Goal: Information Seeking & Learning: Learn about a topic

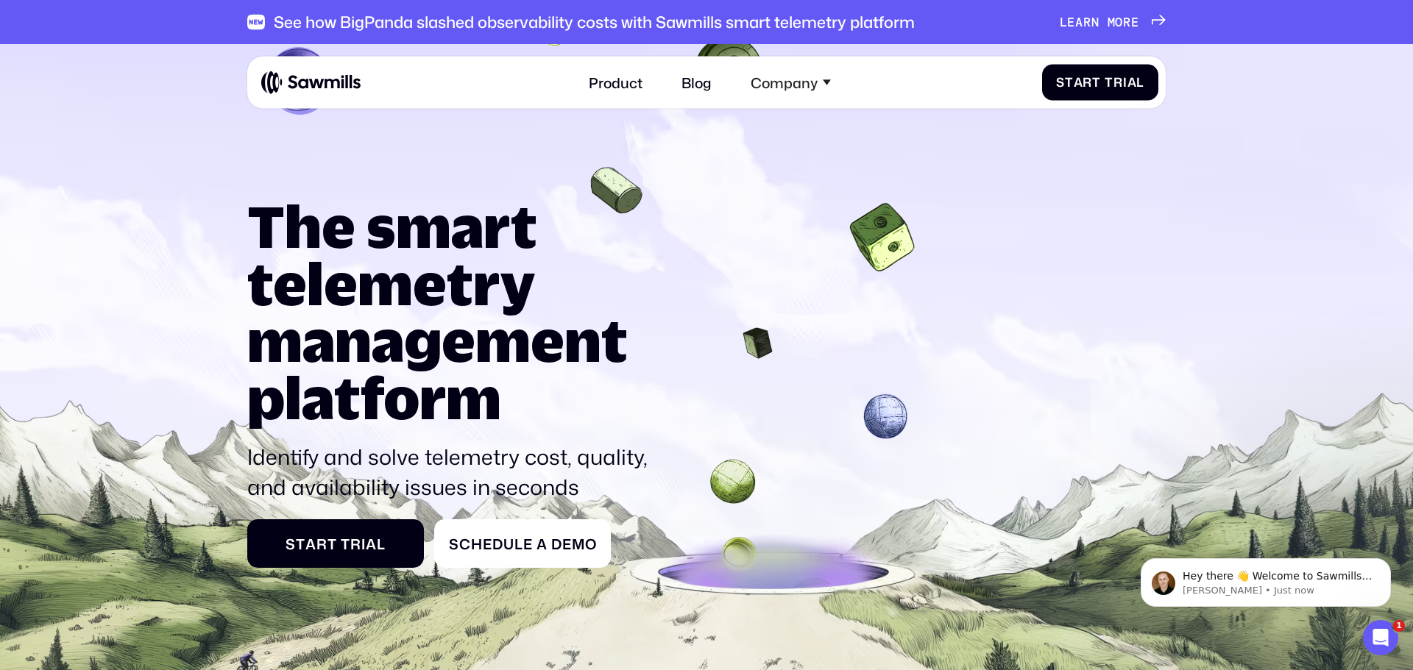
click at [1100, 25] on span at bounding box center [1103, 22] width 8 height 15
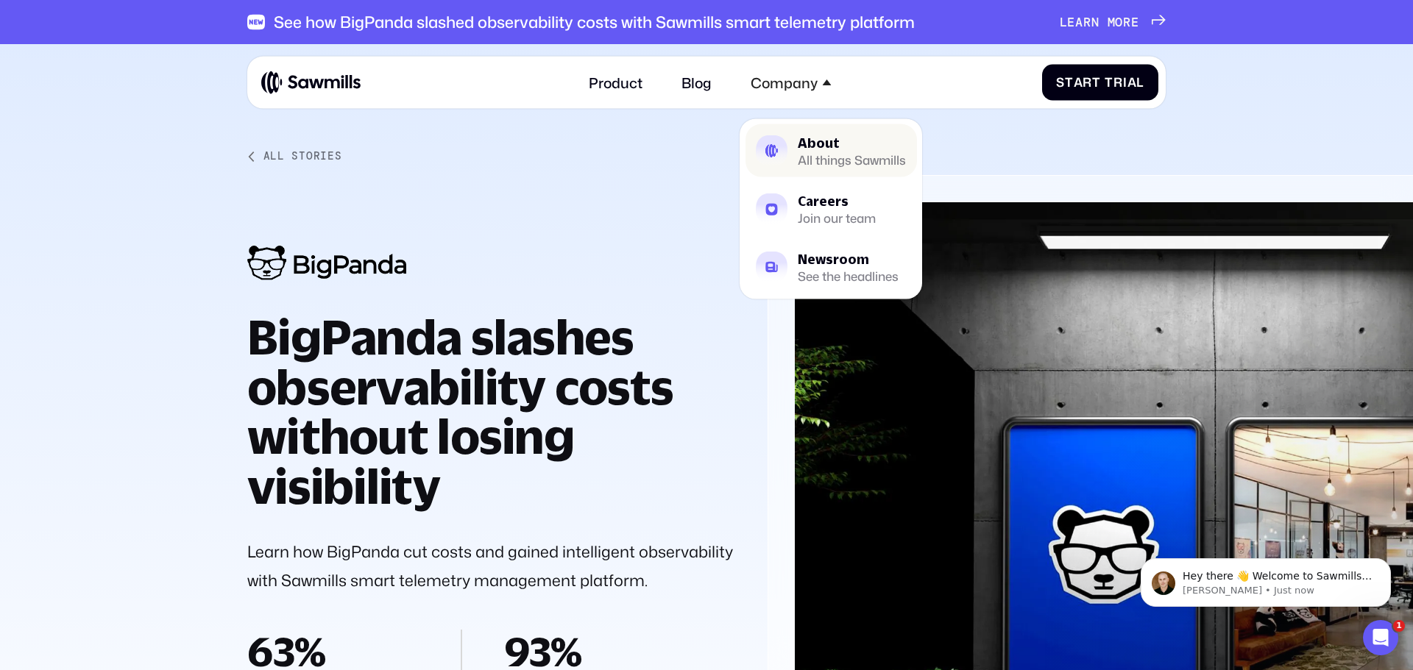
click at [798, 142] on div "About" at bounding box center [852, 142] width 108 height 13
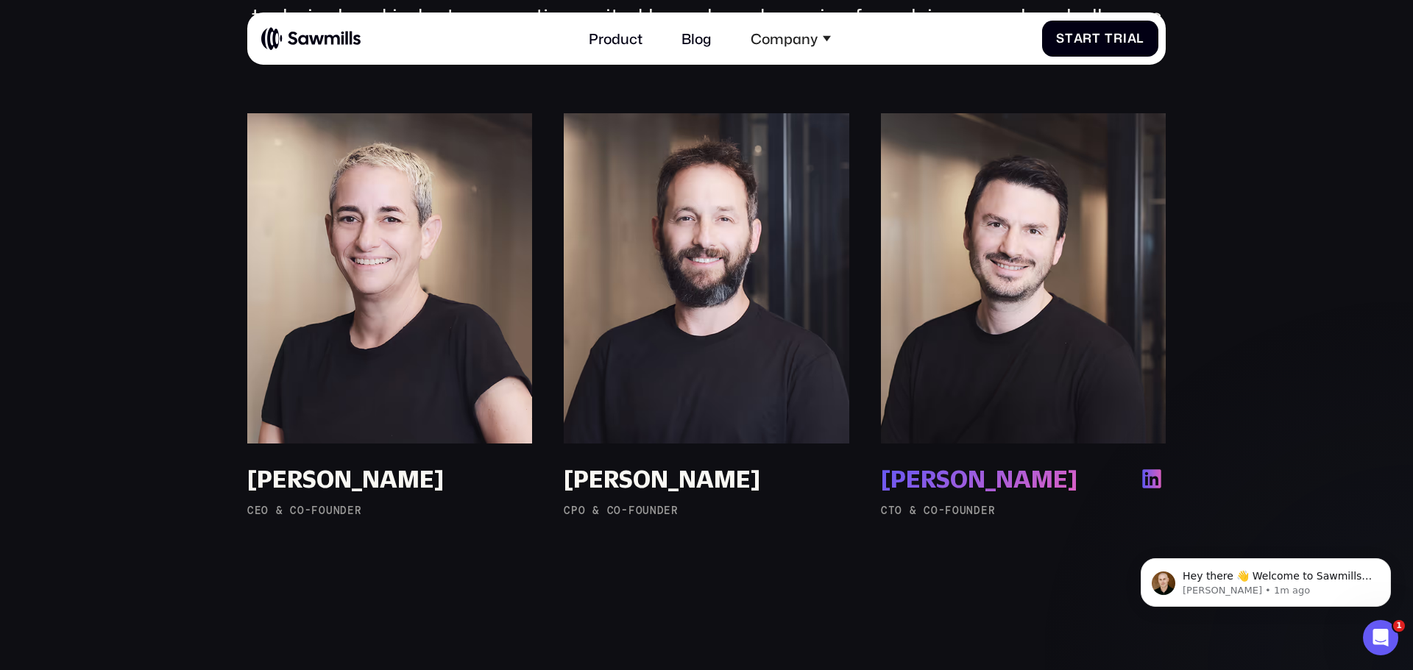
scroll to position [1224, 0]
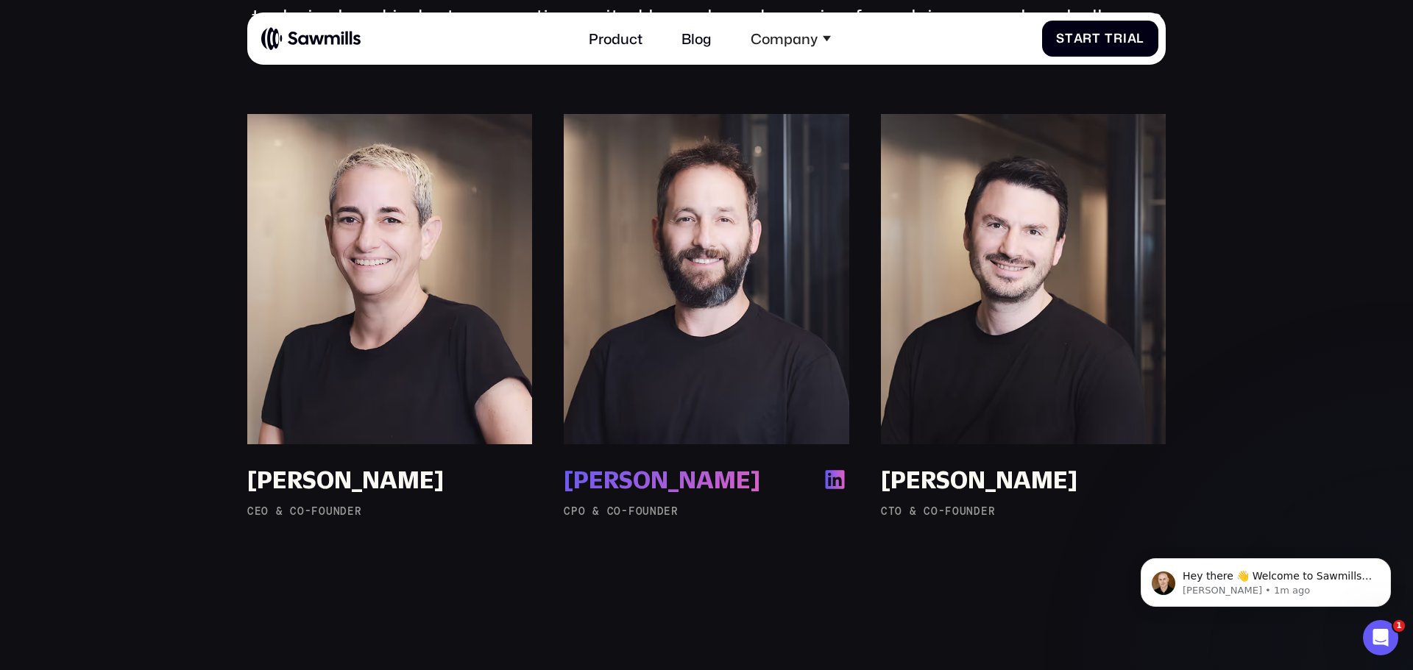
click at [689, 483] on div "Erez Rusovsky" at bounding box center [662, 480] width 196 height 29
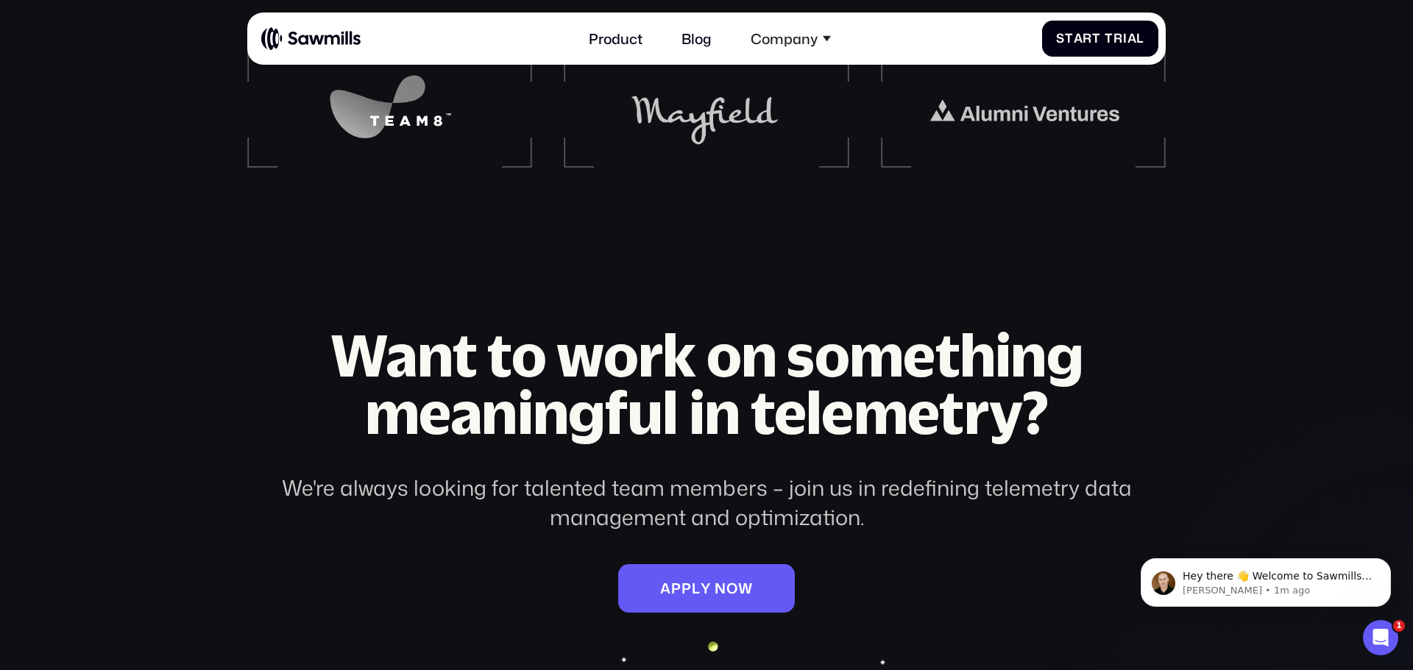
scroll to position [2402, 0]
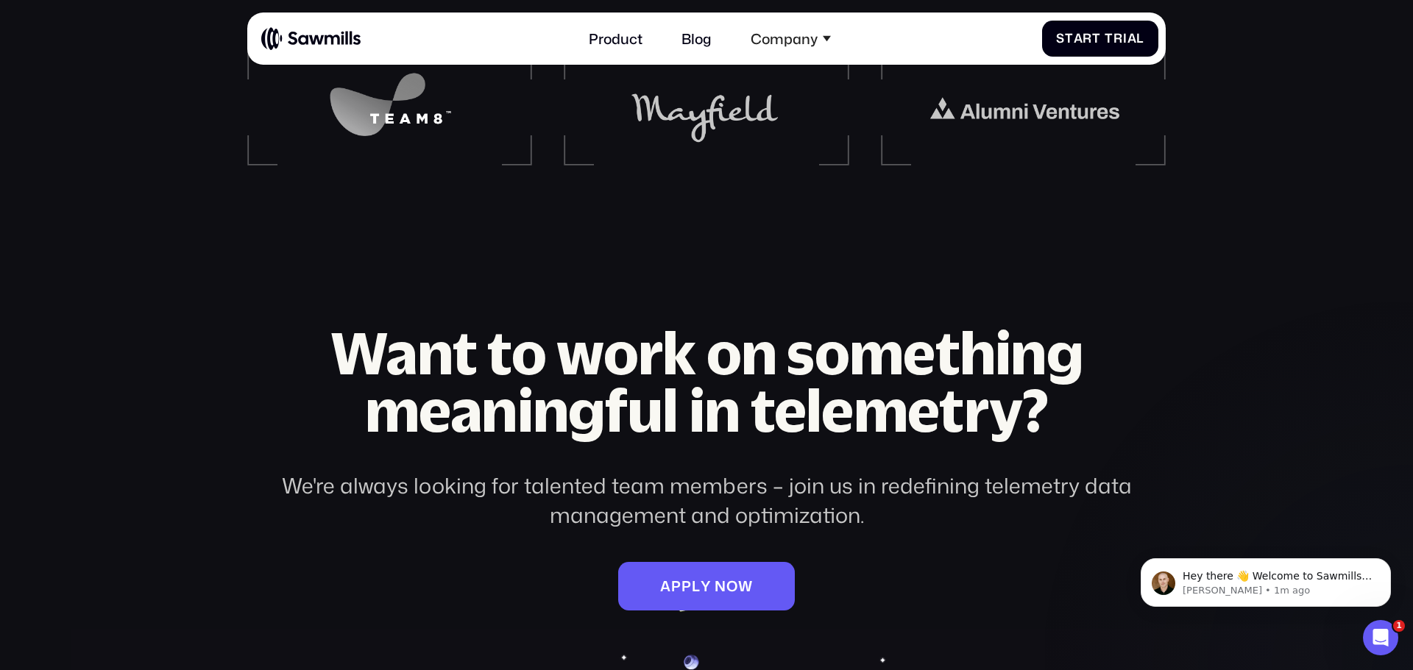
click at [392, 102] on img at bounding box center [390, 107] width 194 height 79
